Goal: Task Accomplishment & Management: Manage account settings

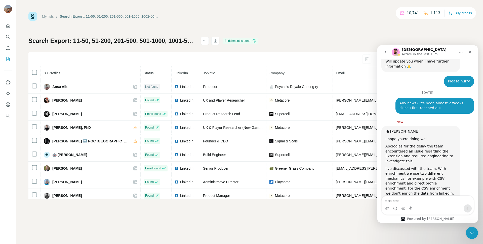
scroll to position [1756, 0]
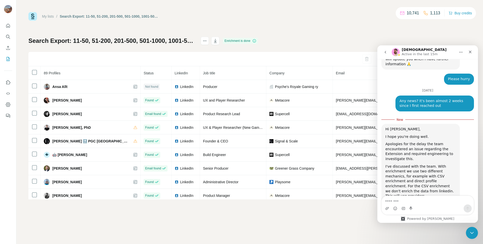
click at [398, 200] on textarea "Message…" at bounding box center [428, 199] width 92 height 9
type textarea "*"
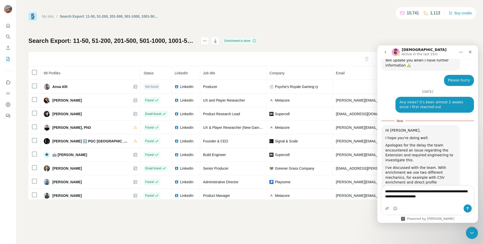
click at [413, 199] on textarea "**********" at bounding box center [428, 192] width 92 height 14
drag, startPoint x: 457, startPoint y: 199, endPoint x: 372, endPoint y: 194, distance: 84.9
click at [377, 194] on html "[DEMOGRAPHIC_DATA] Active in the last 15m Well, hello there, superstar! I'm Fin…" at bounding box center [427, 133] width 101 height 177
type textarea "**********"
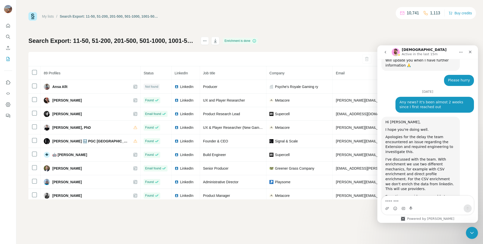
scroll to position [1787, 0]
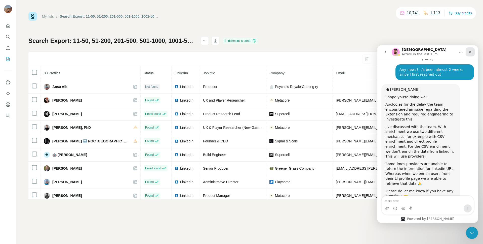
click at [470, 55] on div "Close" at bounding box center [470, 51] width 9 height 9
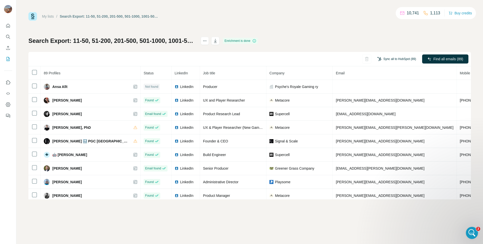
click at [383, 59] on button "Sync all to HubSpot (89)" at bounding box center [397, 59] width 46 height 8
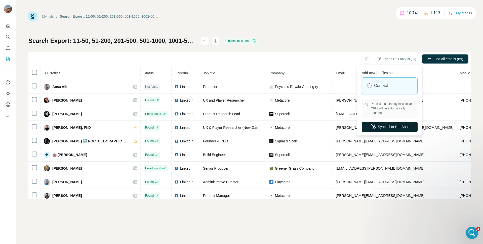
click at [384, 127] on button "Sync all to HubSpot" at bounding box center [390, 126] width 56 height 10
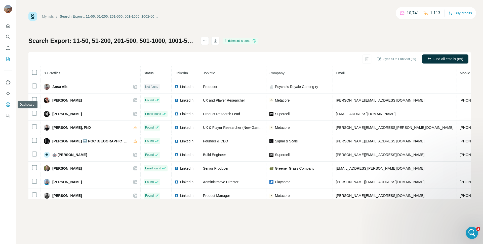
click at [9, 101] on button "Dashboard" at bounding box center [8, 104] width 8 height 9
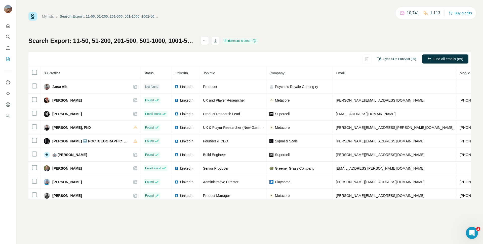
click at [397, 60] on button "Sync all to HubSpot (89)" at bounding box center [397, 59] width 46 height 8
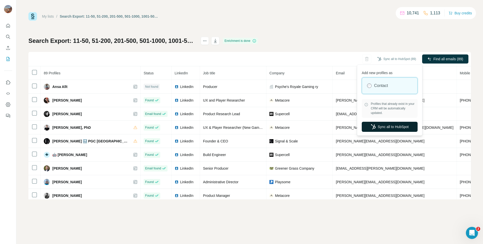
click at [386, 127] on button "Sync all to HubSpot" at bounding box center [390, 126] width 56 height 10
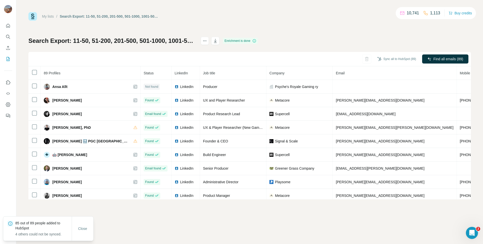
click at [391, 47] on div "Search Export: 11-50, 51-200, 201-500, 501-1000, 1001-5000, 5001-10,000, 10,000…" at bounding box center [249, 118] width 442 height 162
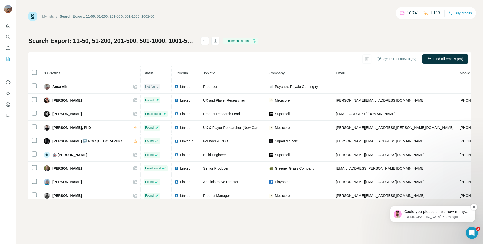
click at [437, 215] on p "Christian • 2m ago" at bounding box center [436, 216] width 65 height 5
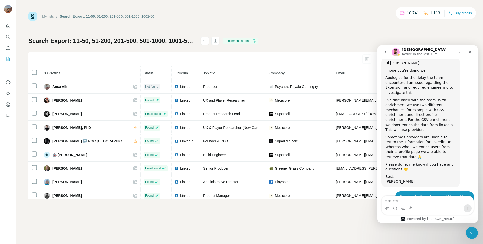
scroll to position [1815, 0]
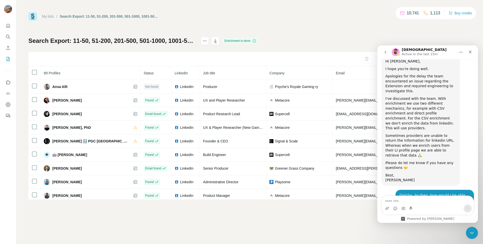
click at [409, 200] on textarea "Message…" at bounding box center [428, 199] width 92 height 9
type textarea "*"
type textarea "****"
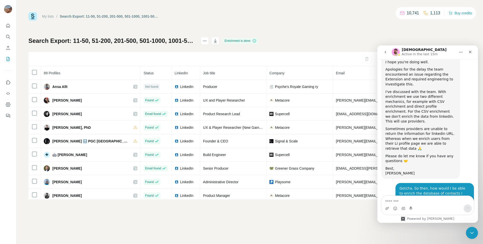
click at [275, 212] on div "My lists / Search Export: 11-50, 51-200, 201-500, 501-1000, 1001-5000, 5001-10,…" at bounding box center [249, 122] width 467 height 244
click at [18, 51] on div "My lists / Search Export: 11-50, 51-200, 201-500, 501-1000, 1001-5000, 5001-10,…" at bounding box center [249, 122] width 467 height 244
click at [8, 50] on button "Enrich CSV" at bounding box center [8, 47] width 8 height 9
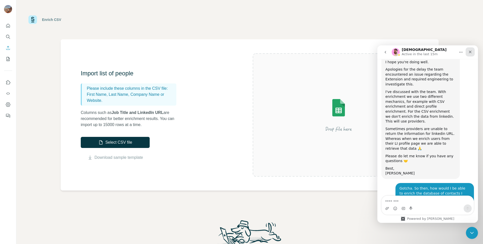
click at [472, 55] on div "Close" at bounding box center [470, 51] width 9 height 9
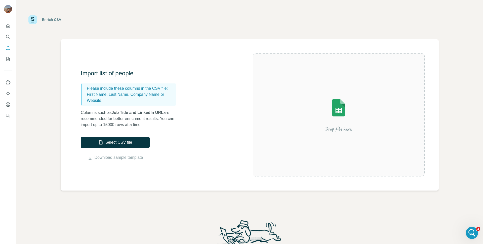
scroll to position [1822, 0]
click at [8, 58] on icon "My lists" at bounding box center [8, 58] width 5 height 5
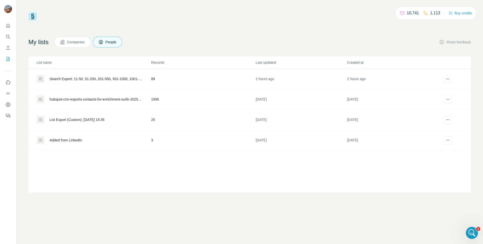
click at [111, 99] on div "hubspot-crm-exports-contacts-for-enrichment-surfe-2025-09-18-1" at bounding box center [96, 99] width 93 height 5
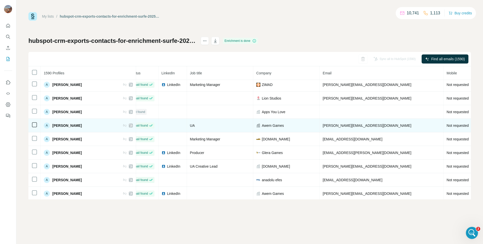
scroll to position [696, 9]
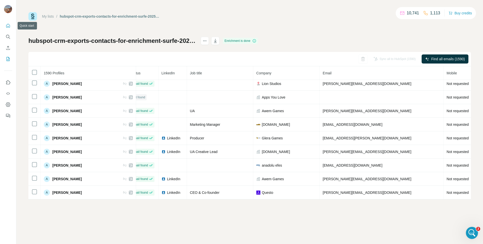
click at [9, 24] on icon "Quick start" at bounding box center [8, 25] width 5 height 5
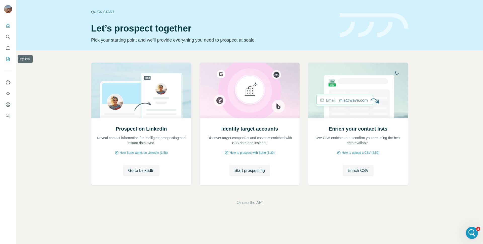
click at [10, 60] on icon "My lists" at bounding box center [8, 58] width 5 height 5
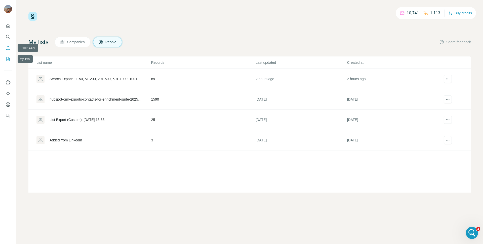
click at [9, 47] on icon "Enrich CSV" at bounding box center [8, 47] width 5 height 5
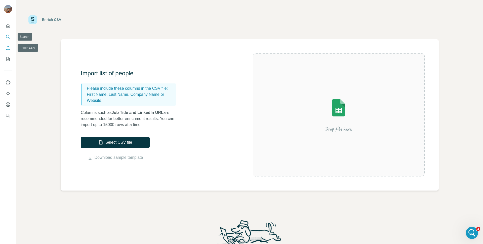
click at [10, 38] on icon "Search" at bounding box center [8, 36] width 5 height 5
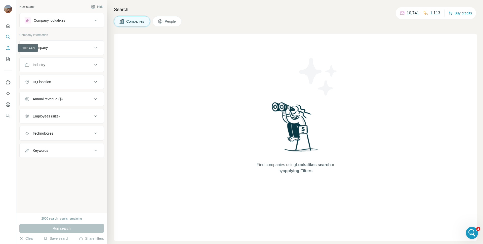
click at [6, 48] on icon "Enrich CSV" at bounding box center [8, 47] width 5 height 5
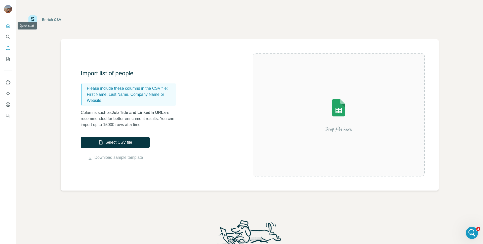
click at [11, 26] on button "Quick start" at bounding box center [8, 25] width 8 height 9
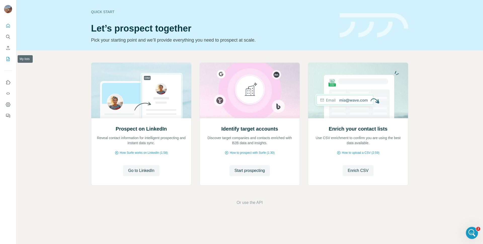
click at [11, 59] on button "My lists" at bounding box center [8, 58] width 8 height 9
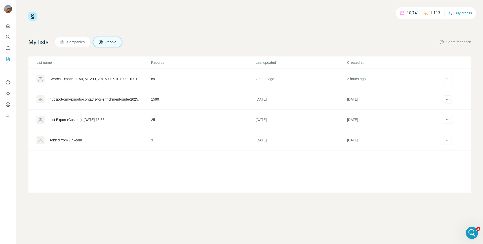
click at [112, 97] on div "hubspot-crm-exports-contacts-for-enrichment-surfe-2025-09-18-1" at bounding box center [96, 99] width 93 height 5
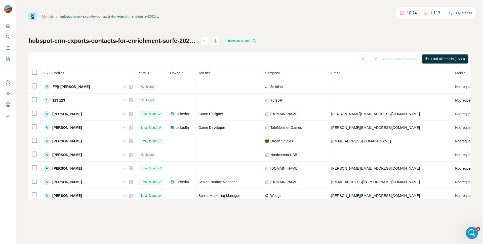
click at [340, 27] on div "My lists / hubspot-crm-exports-contacts-for-enrichment-surfe-2025-09-18-1 10,74…" at bounding box center [249, 105] width 442 height 187
click at [377, 59] on div "Sync all to HubSpot (1590)" at bounding box center [394, 58] width 49 height 9
click at [178, 64] on div "Sync all to HubSpot (1590) Find all emails (1590)" at bounding box center [249, 59] width 442 height 14
